Goal: Transaction & Acquisition: Download file/media

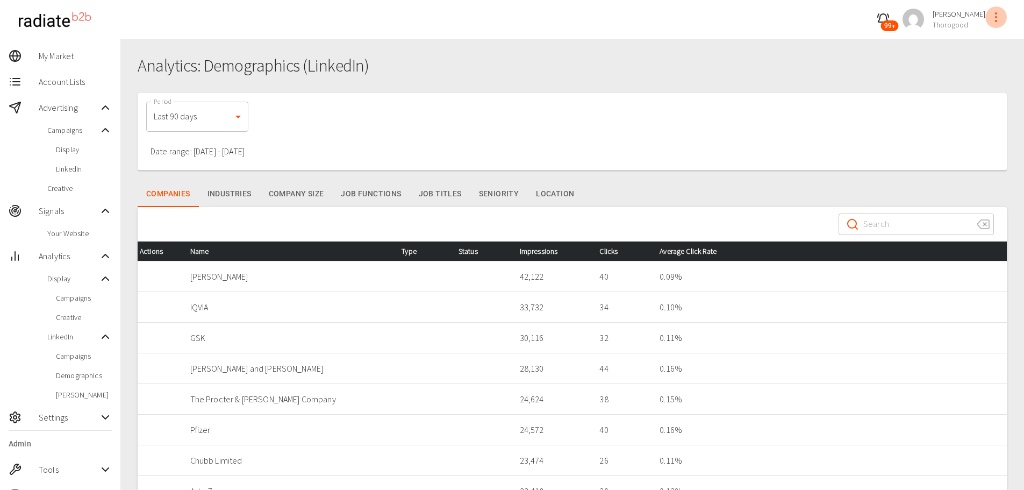
click at [994, 17] on icon "profile-menu" at bounding box center [995, 17] width 13 height 13
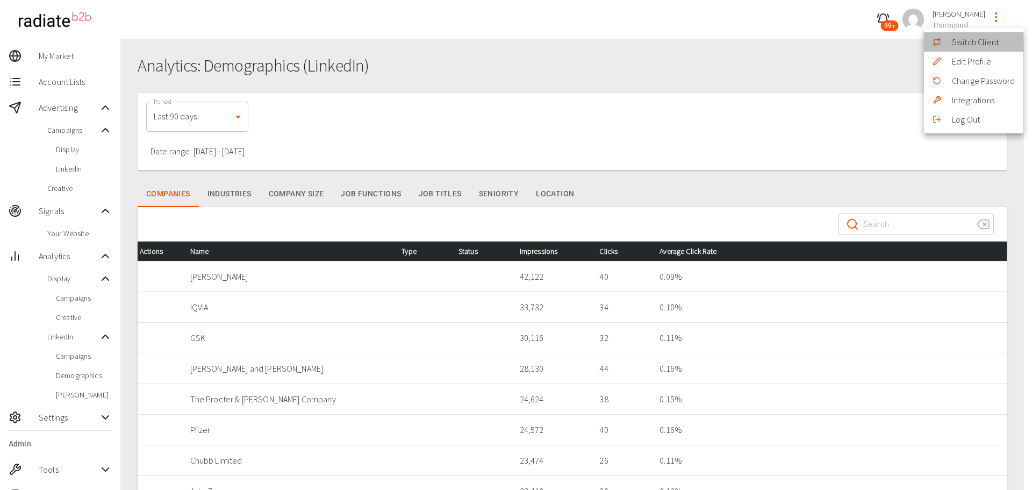
click at [979, 40] on li "Switch Client" at bounding box center [973, 41] width 99 height 19
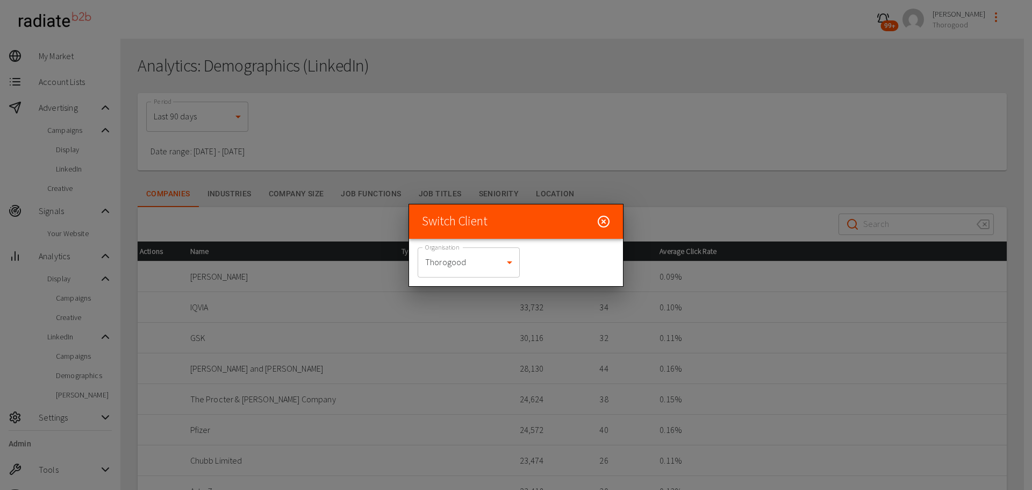
click at [422, 276] on body "99+ [PERSON_NAME] Thorogood My Market Account Lists Advertising Campaigns Displ…" at bounding box center [516, 306] width 1032 height 613
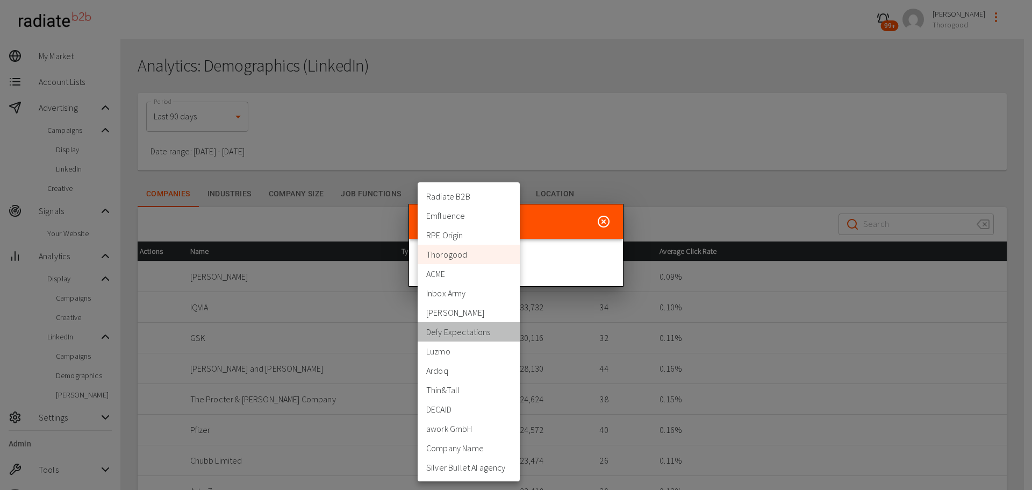
click at [462, 335] on li "Defy Expectations" at bounding box center [469, 331] width 102 height 19
type input "399"
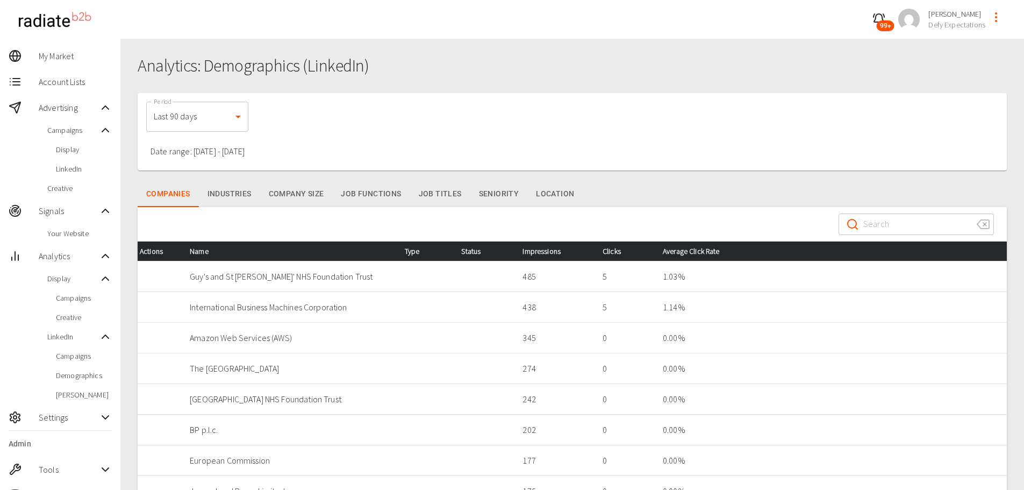
click at [64, 55] on span "My Market" at bounding box center [75, 55] width 73 height 13
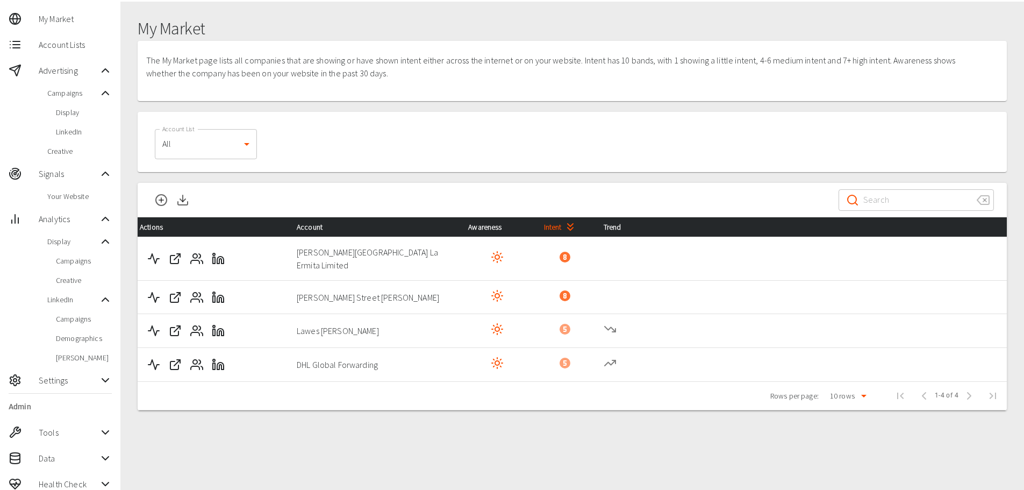
scroll to position [48, 0]
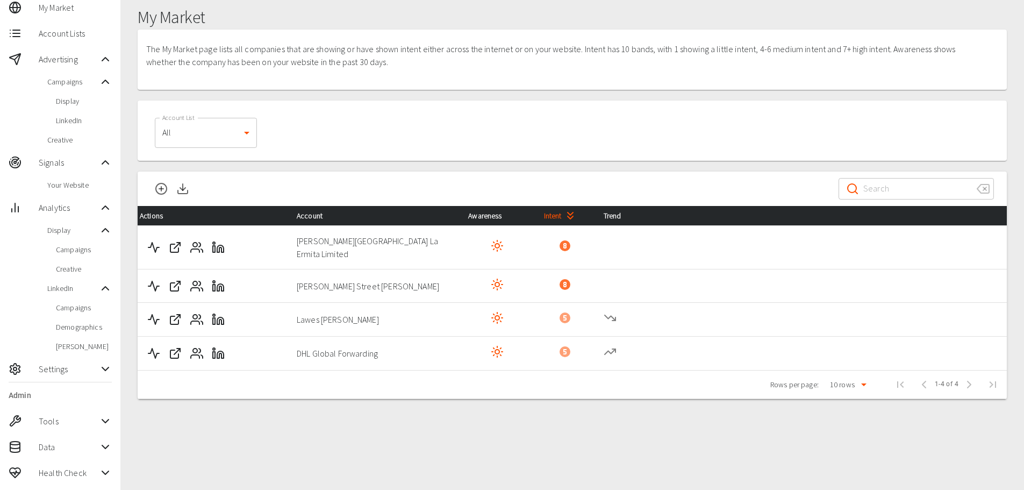
click at [81, 189] on span "Your Website" at bounding box center [79, 184] width 64 height 11
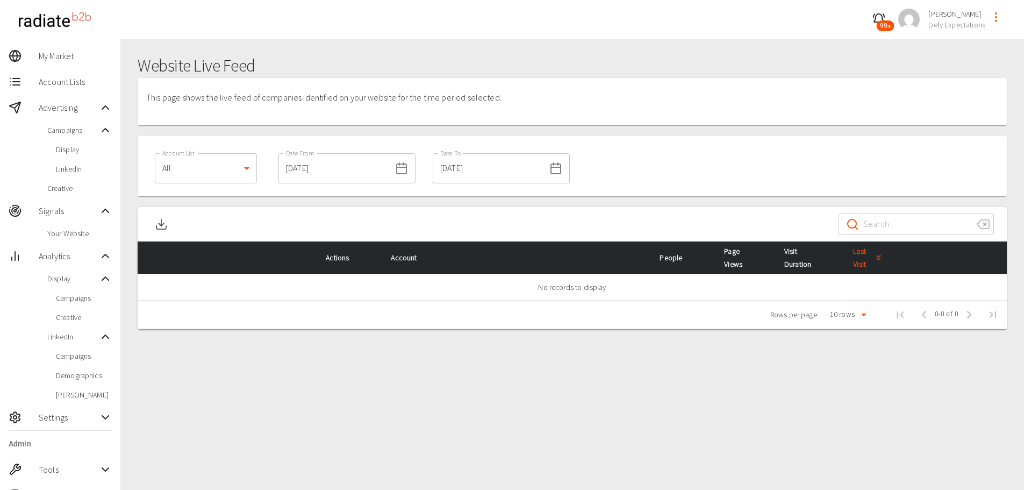
click at [73, 235] on span "Your Website" at bounding box center [79, 233] width 64 height 11
click at [72, 296] on span "Campaigns" at bounding box center [84, 297] width 56 height 11
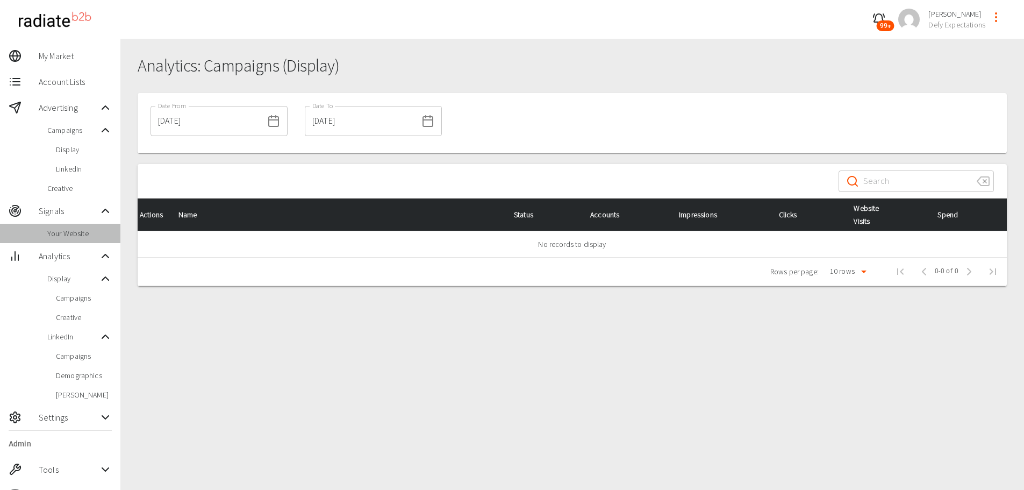
click at [68, 238] on span "Your Website" at bounding box center [79, 233] width 64 height 11
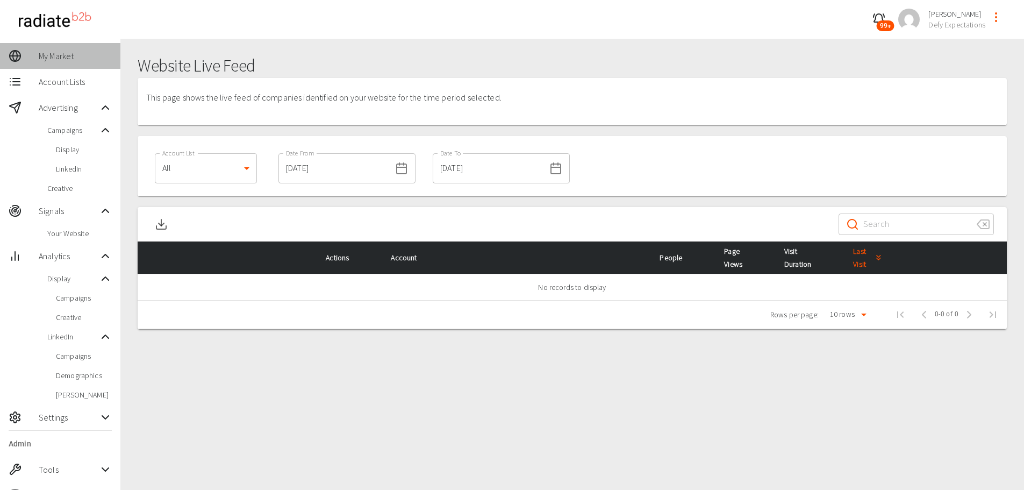
click at [74, 63] on div "My Market" at bounding box center [60, 56] width 120 height 26
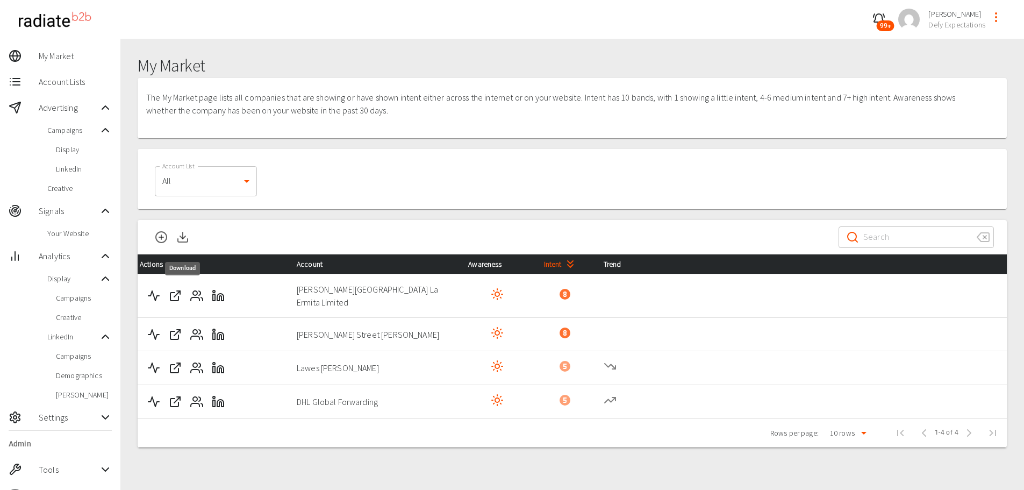
click at [183, 237] on line "Download" at bounding box center [183, 235] width 0 height 6
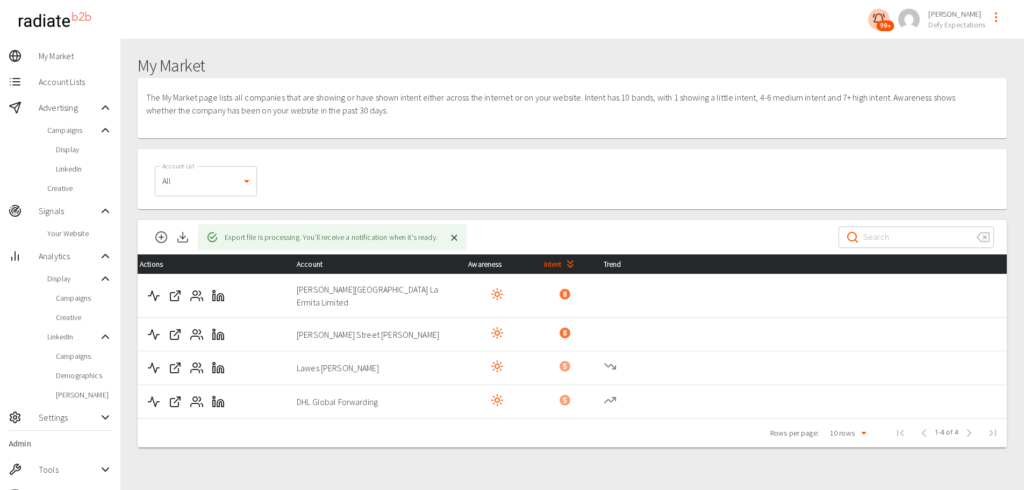
click at [879, 17] on icon "button" at bounding box center [878, 19] width 13 height 13
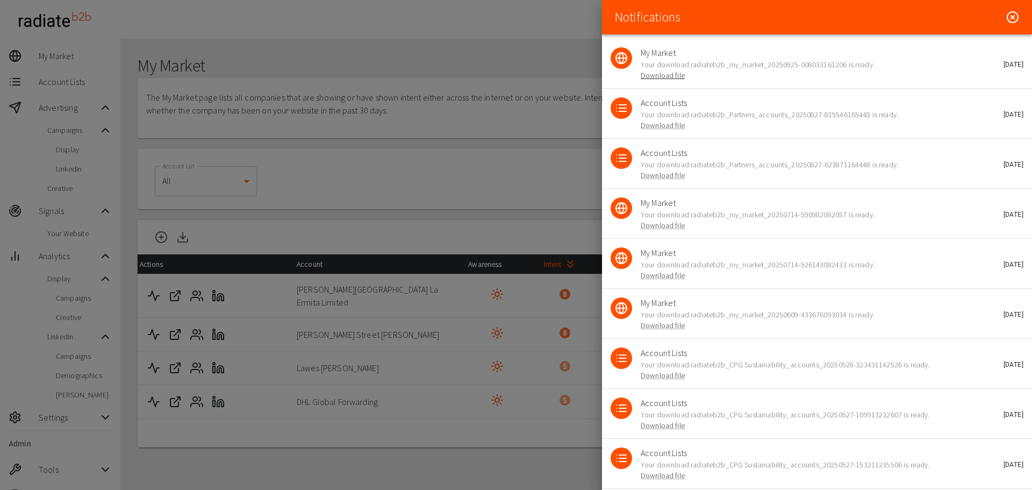
click at [657, 75] on link "Download file" at bounding box center [663, 75] width 44 height 10
click at [898, 179] on p "Your download radiateb2b_Partners_accounts_20250827-623871164448 is ready. Down…" at bounding box center [823, 169] width 365 height 21
click at [1006, 15] on icon at bounding box center [1012, 17] width 13 height 13
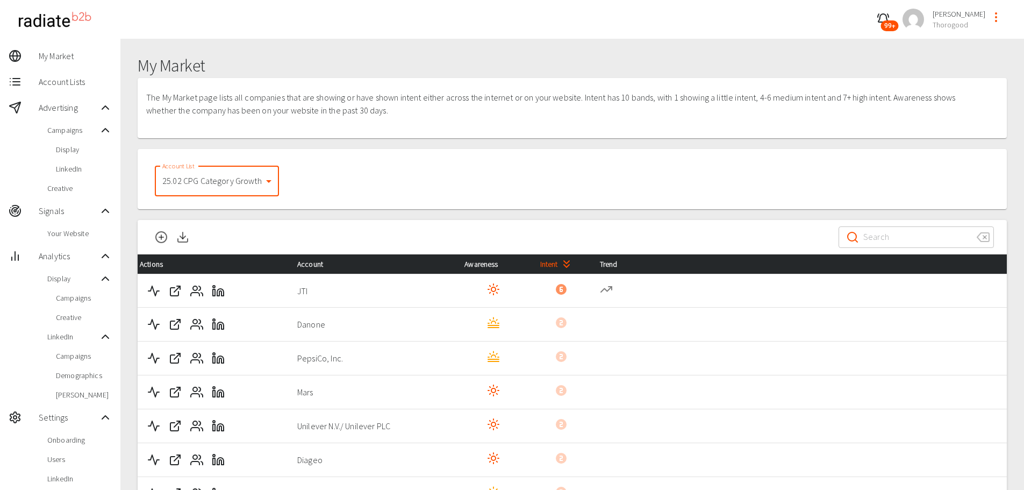
scroll to position [107, 0]
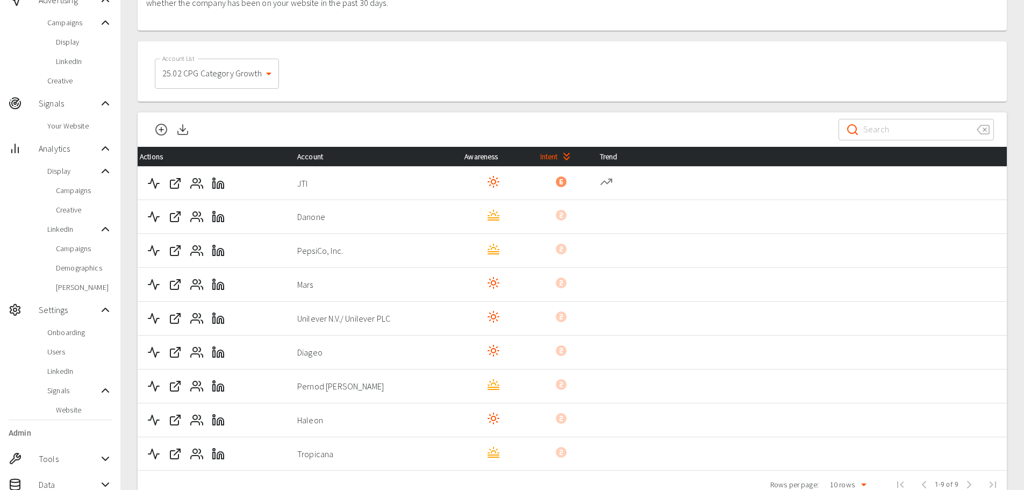
click at [431, 104] on div at bounding box center [572, 107] width 869 height 11
